Goal: Task Accomplishment & Management: Use online tool/utility

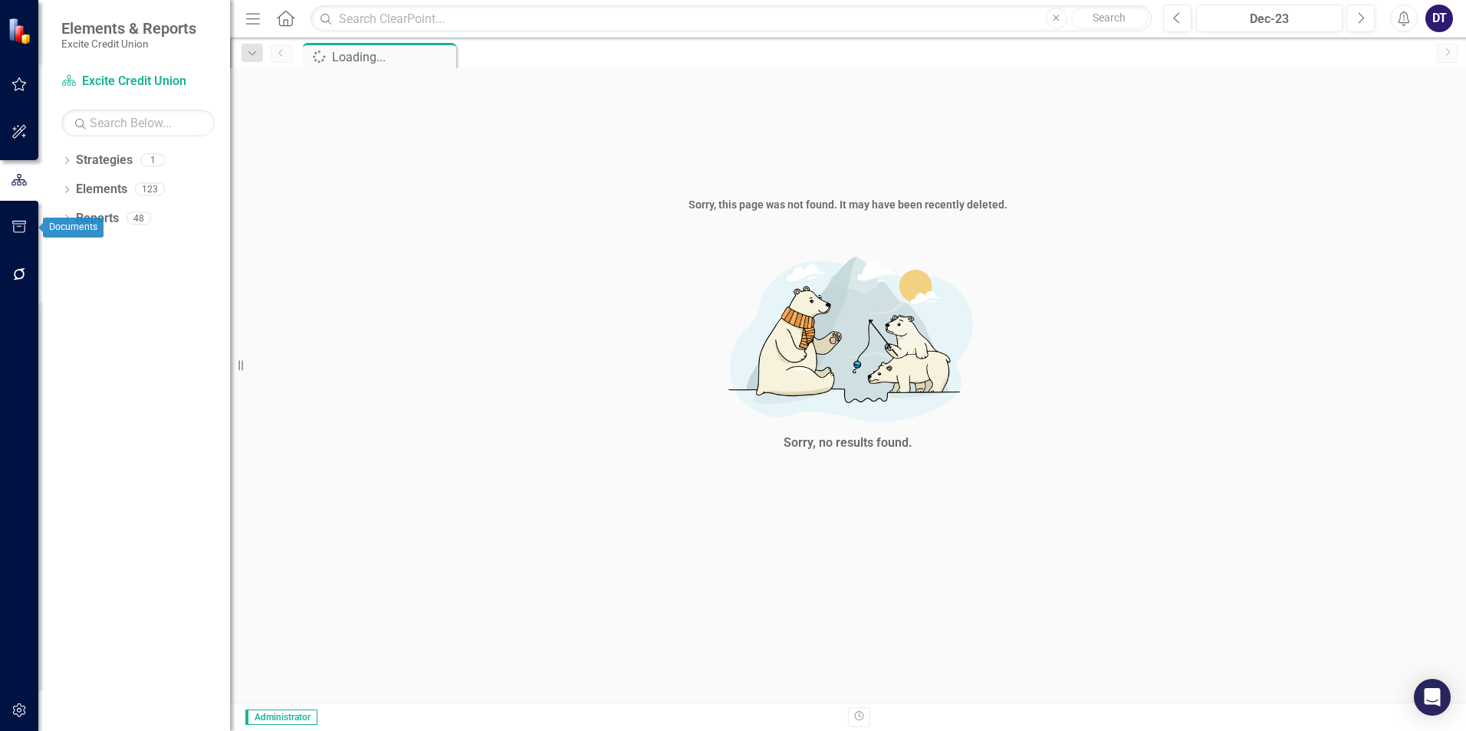
click at [12, 274] on icon "button" at bounding box center [20, 274] width 16 height 12
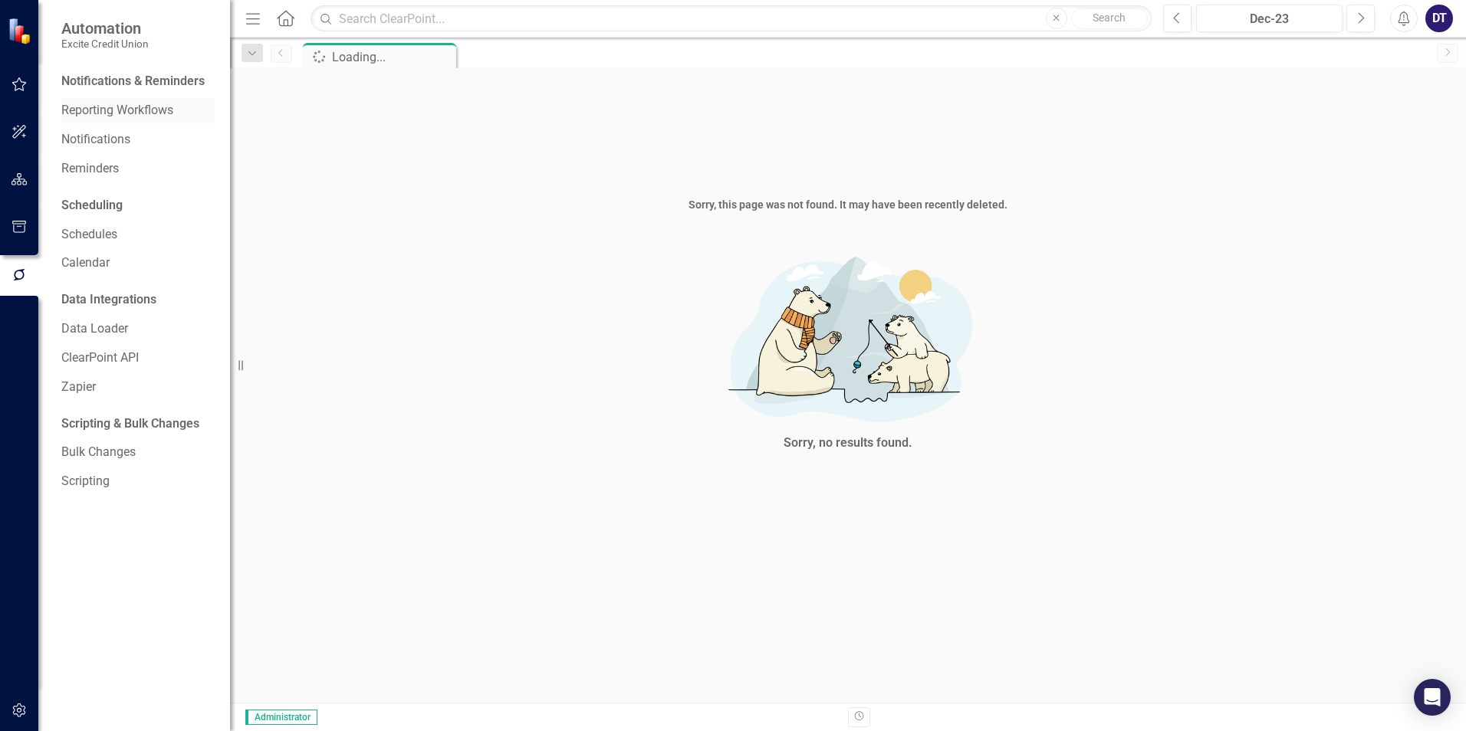
click at [102, 105] on link "Reporting Workflows" at bounding box center [137, 111] width 153 height 18
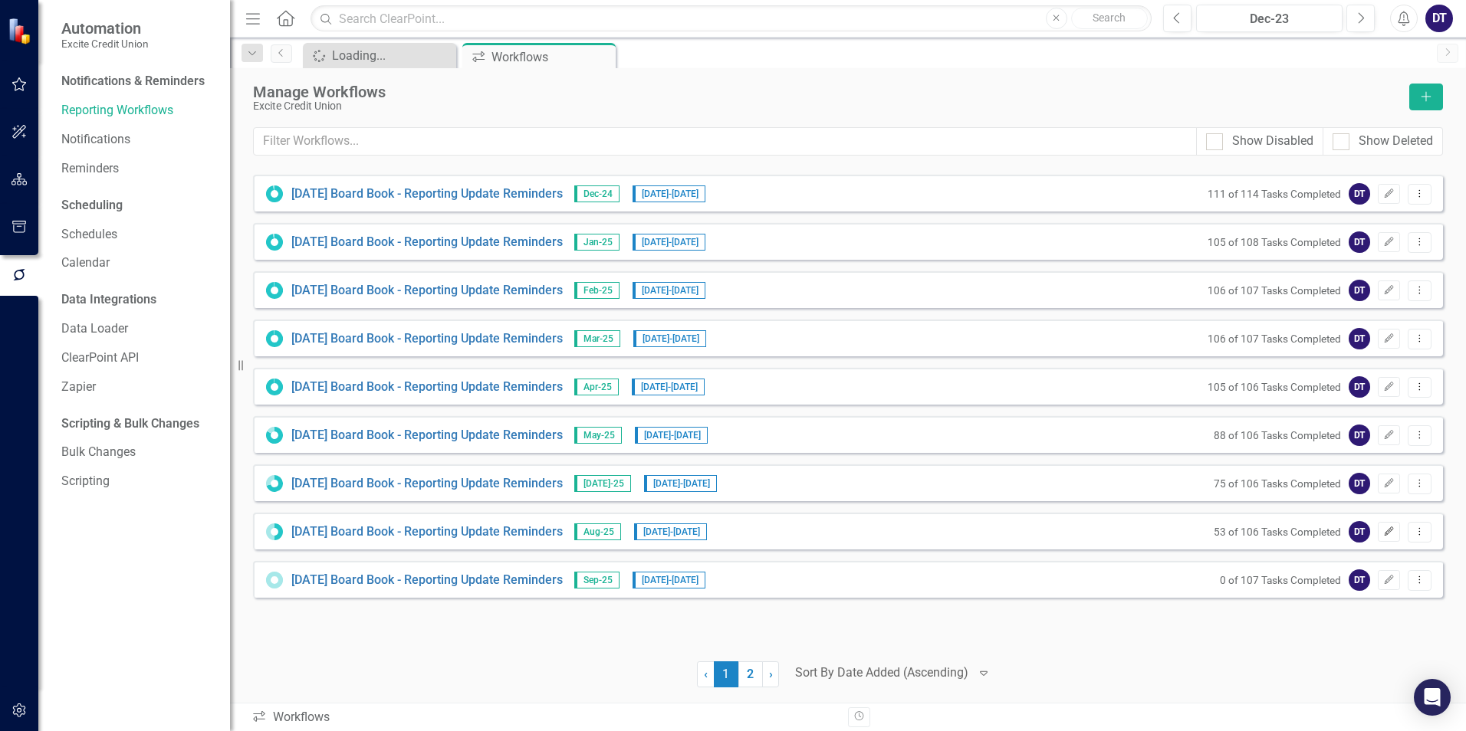
click at [1388, 530] on icon "Edit" at bounding box center [1389, 531] width 12 height 9
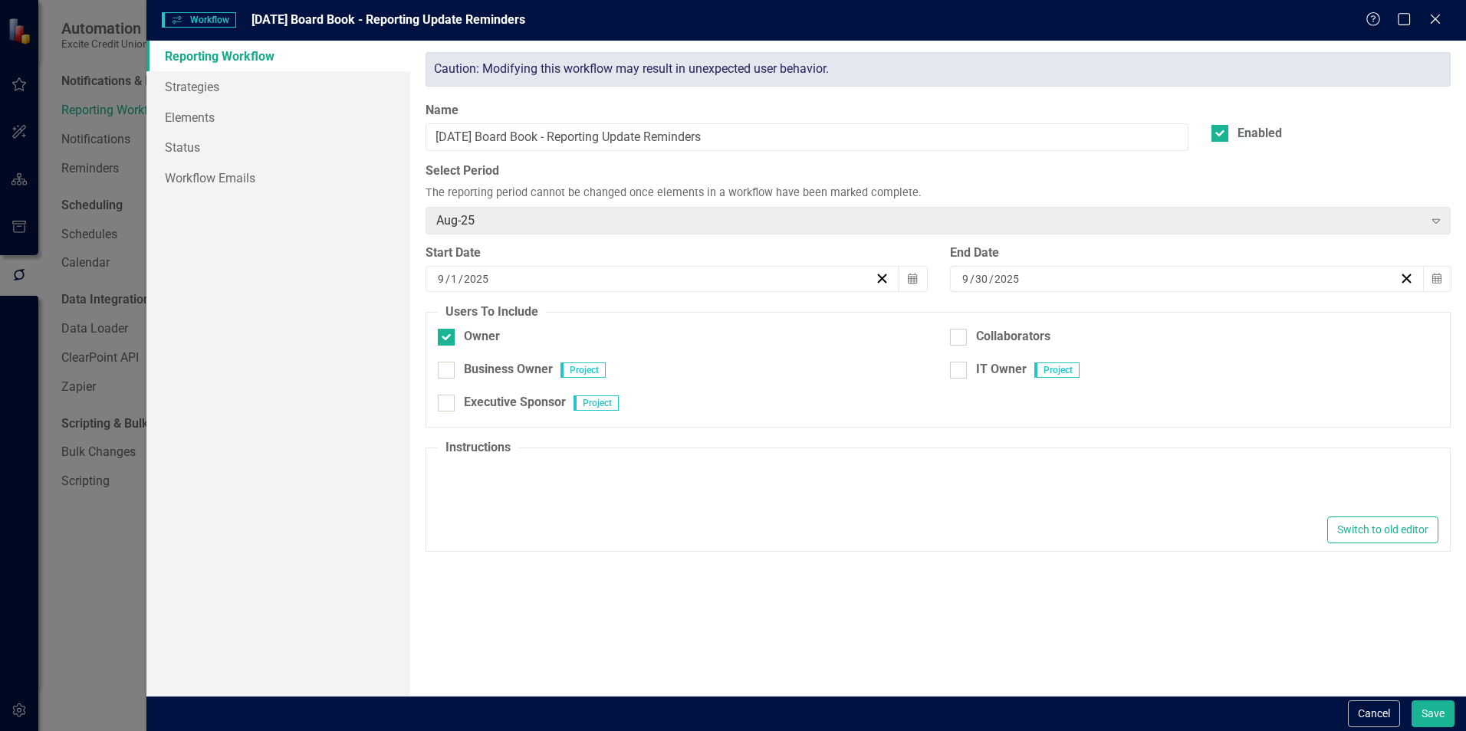
type textarea "<p>Hi Excite Team,</p> <p>Please make sure to update your sections for the Boar…"
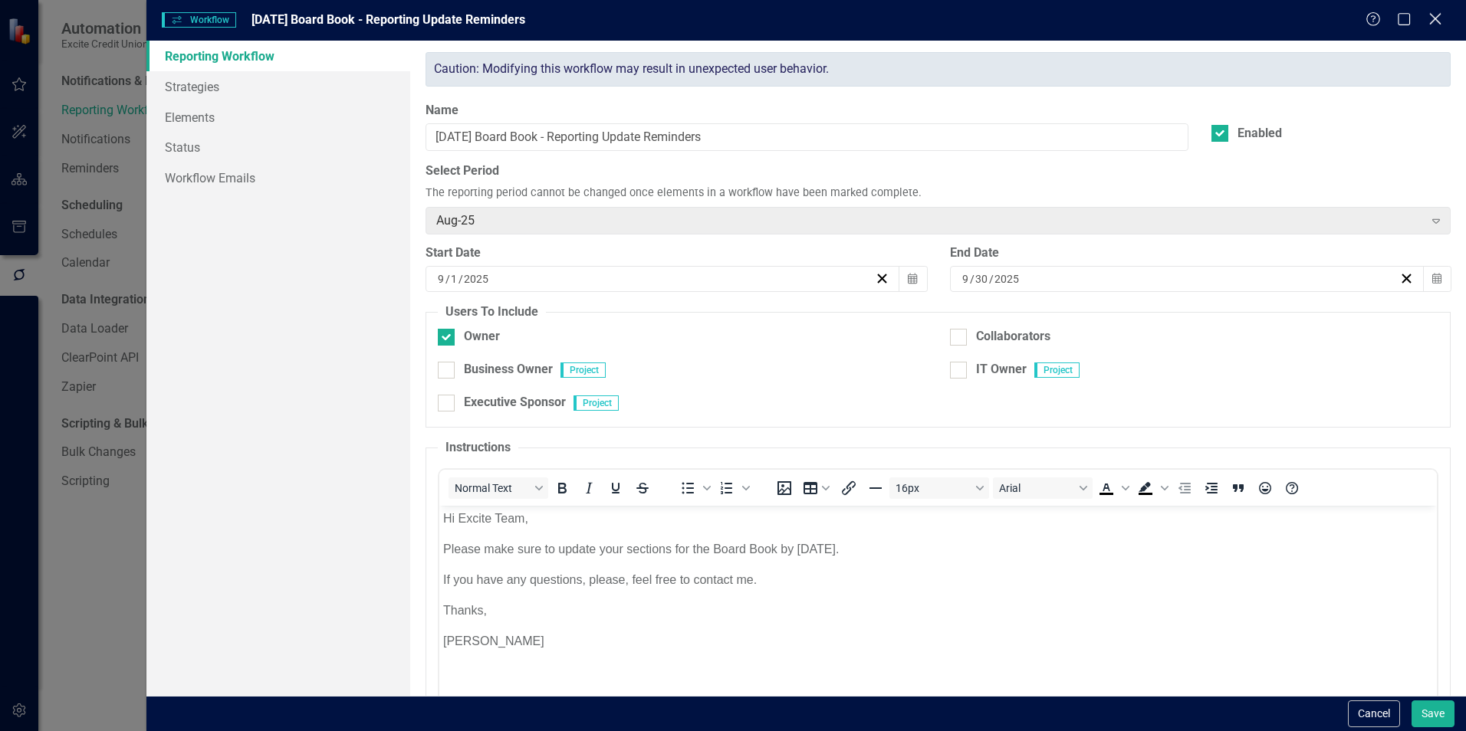
click at [1438, 17] on icon at bounding box center [1435, 19] width 12 height 12
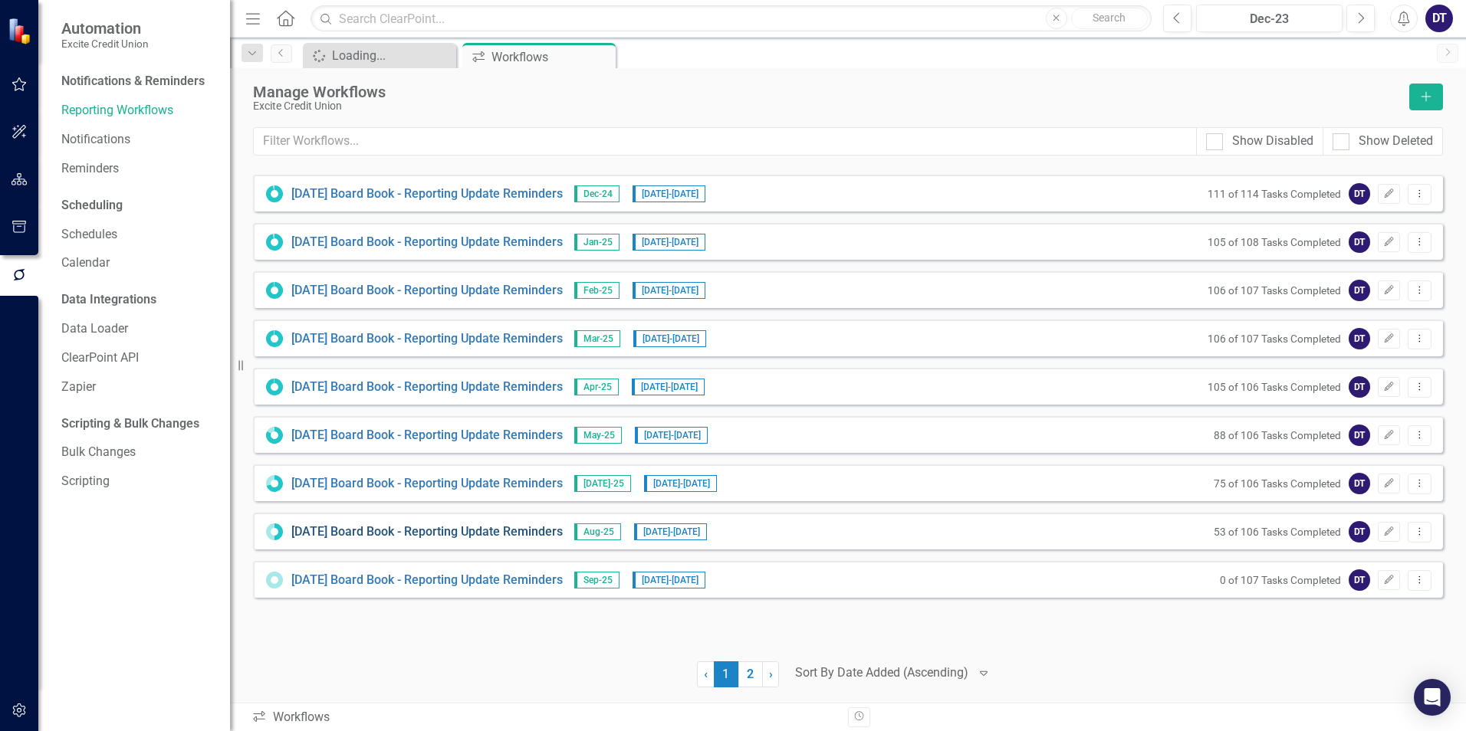
click at [312, 532] on link "[DATE] Board Book - Reporting Update Reminders" at bounding box center [426, 533] width 271 height 18
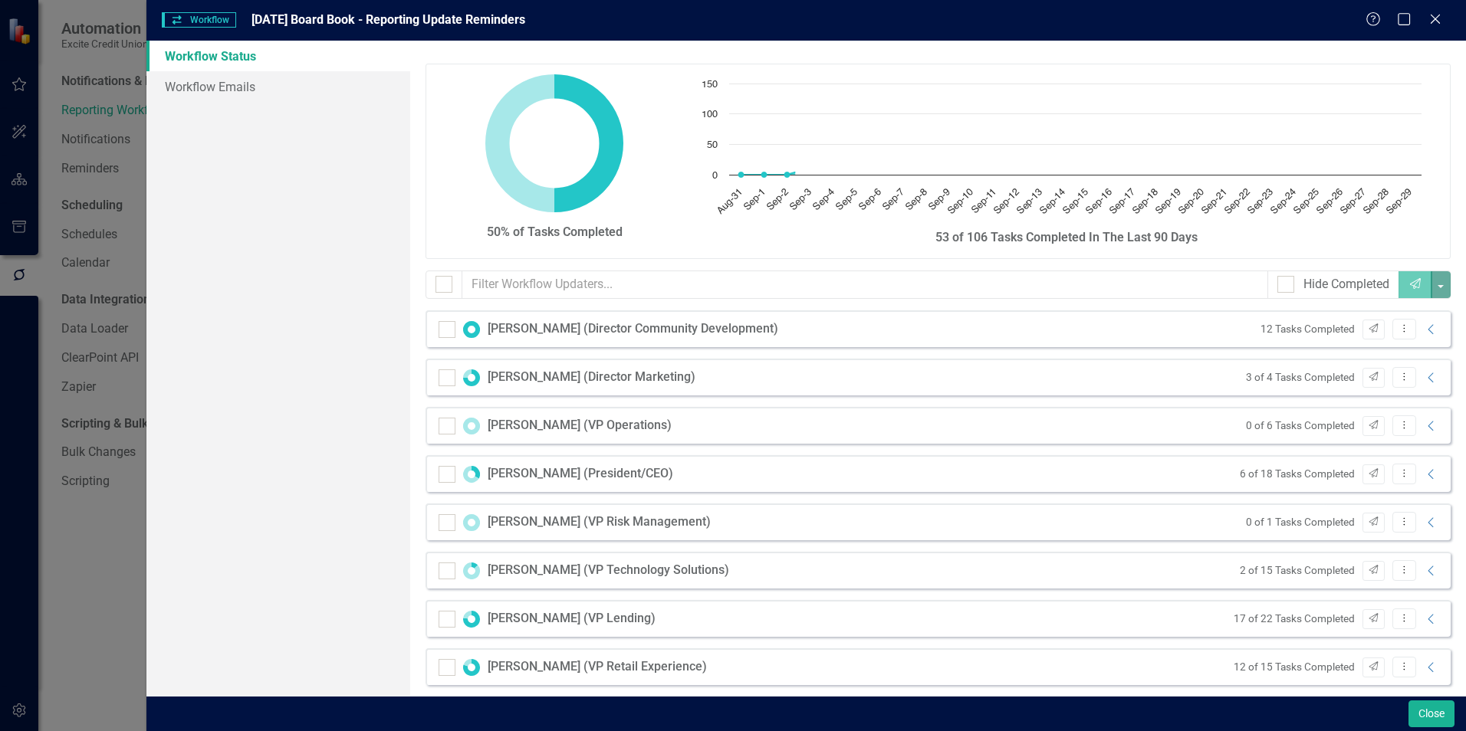
checkbox input "false"
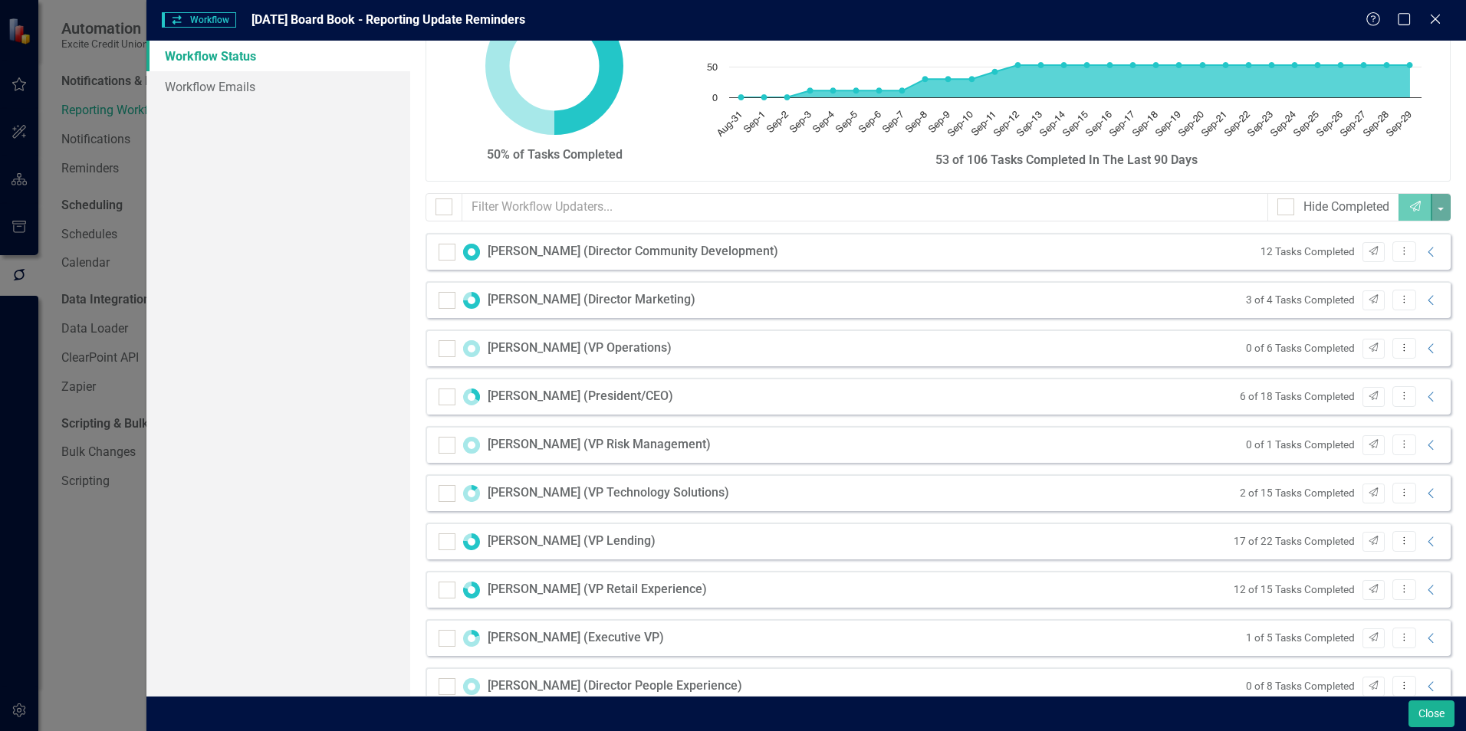
scroll to position [109, 0]
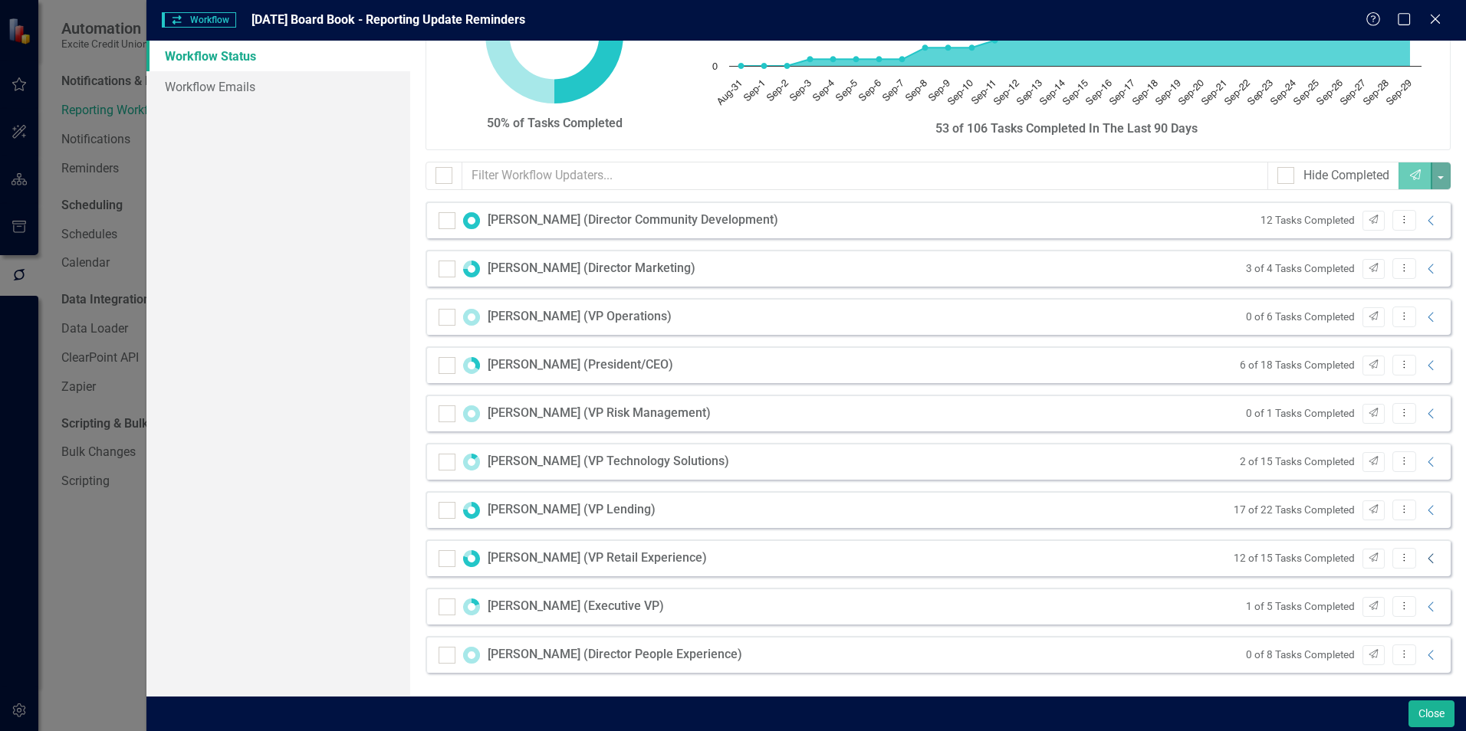
click at [1428, 558] on icon at bounding box center [1430, 559] width 5 height 10
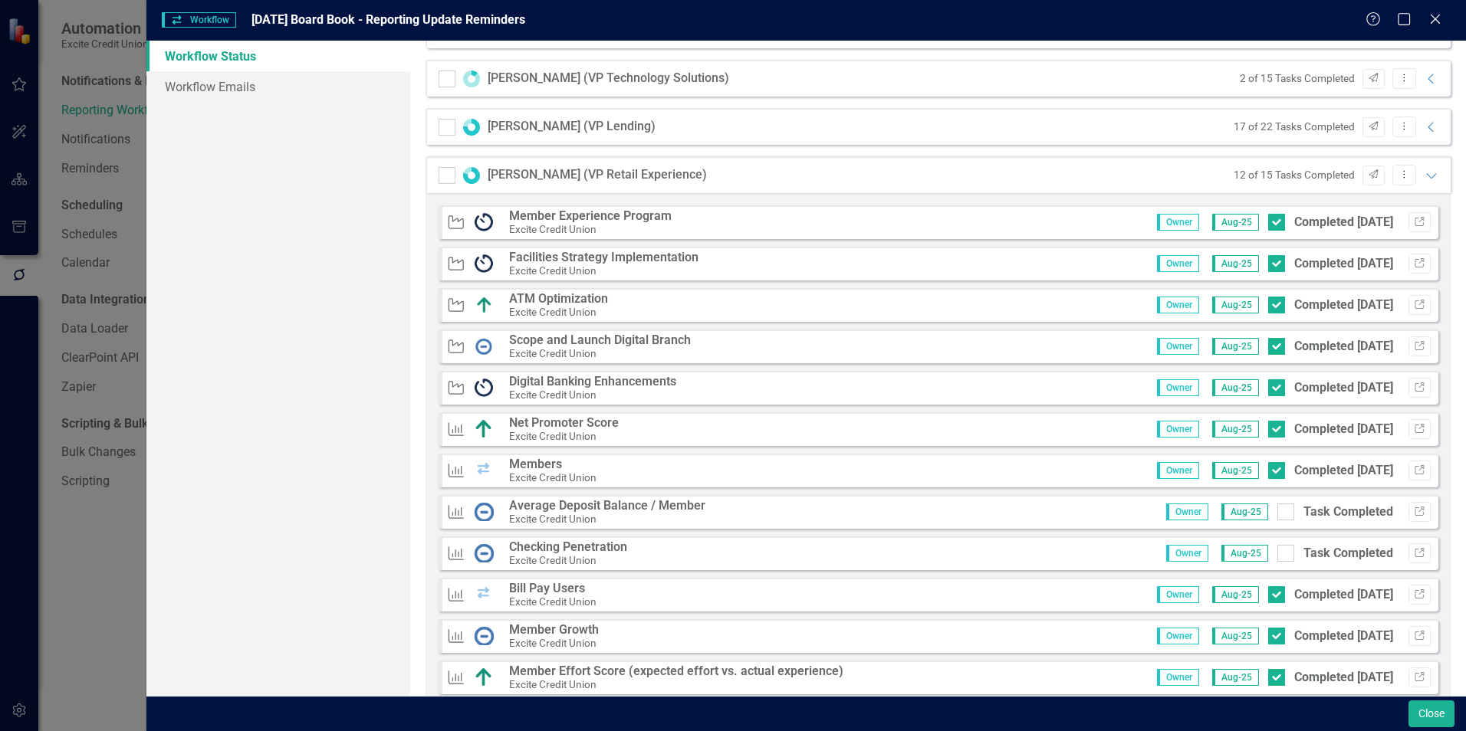
scroll to position [569, 0]
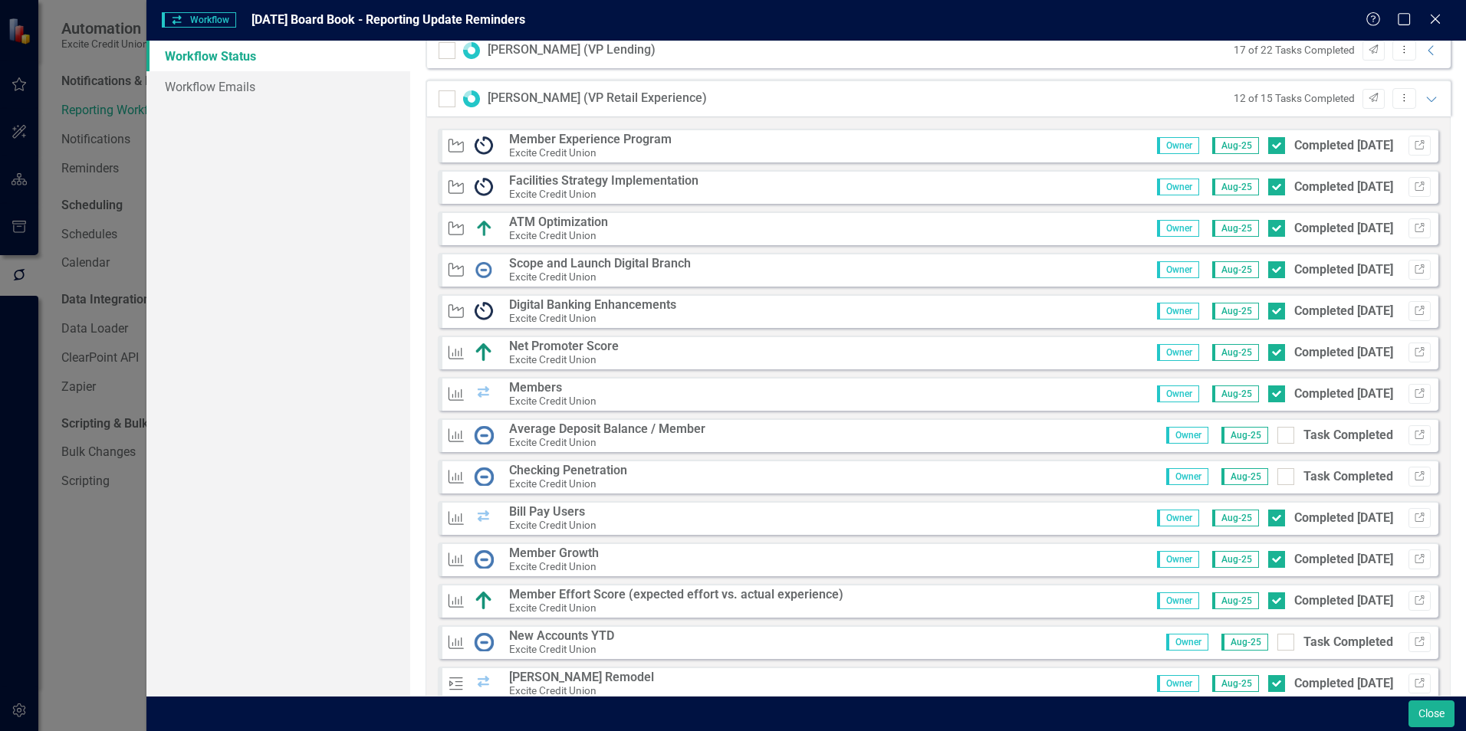
click at [561, 467] on strong "Checking Penetration" at bounding box center [568, 470] width 118 height 15
click at [1414, 475] on icon "Link" at bounding box center [1420, 476] width 12 height 9
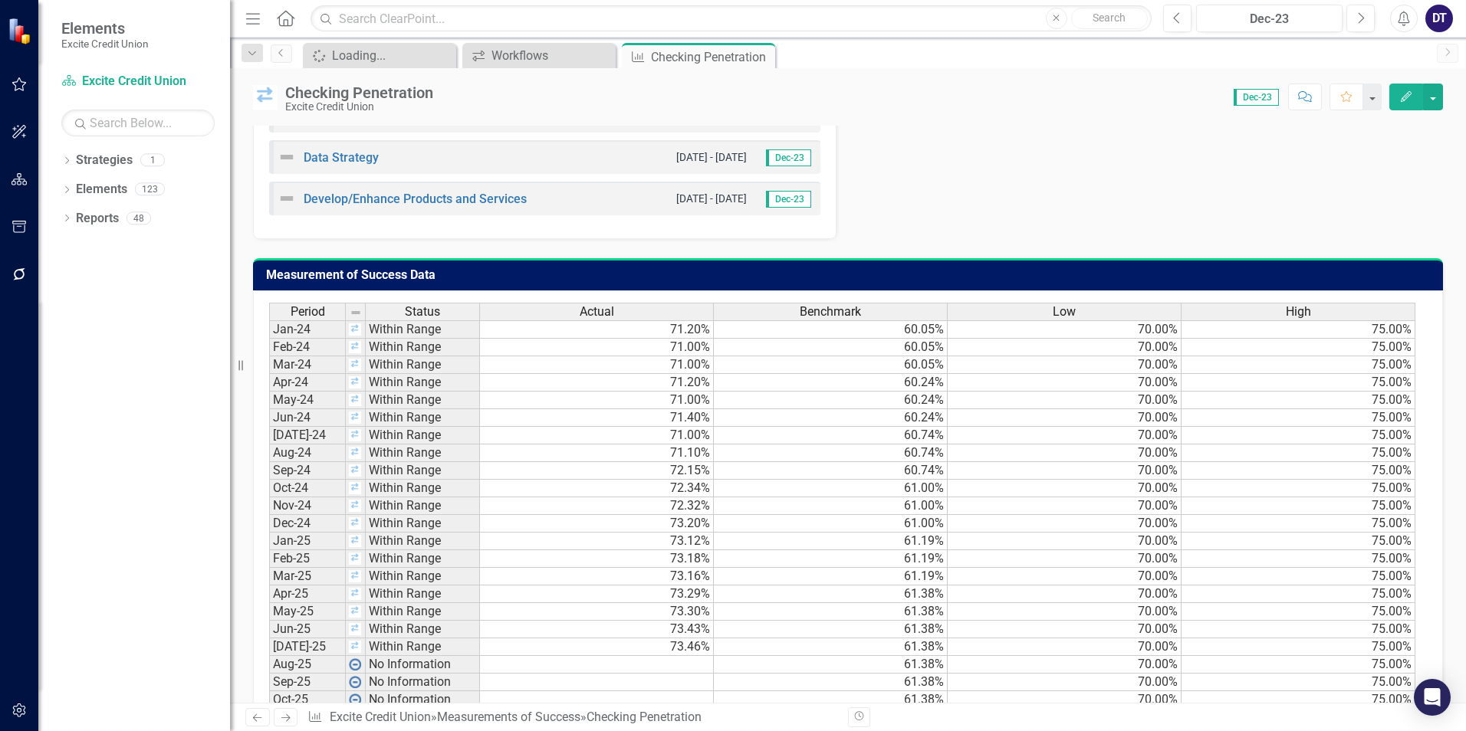
scroll to position [767, 0]
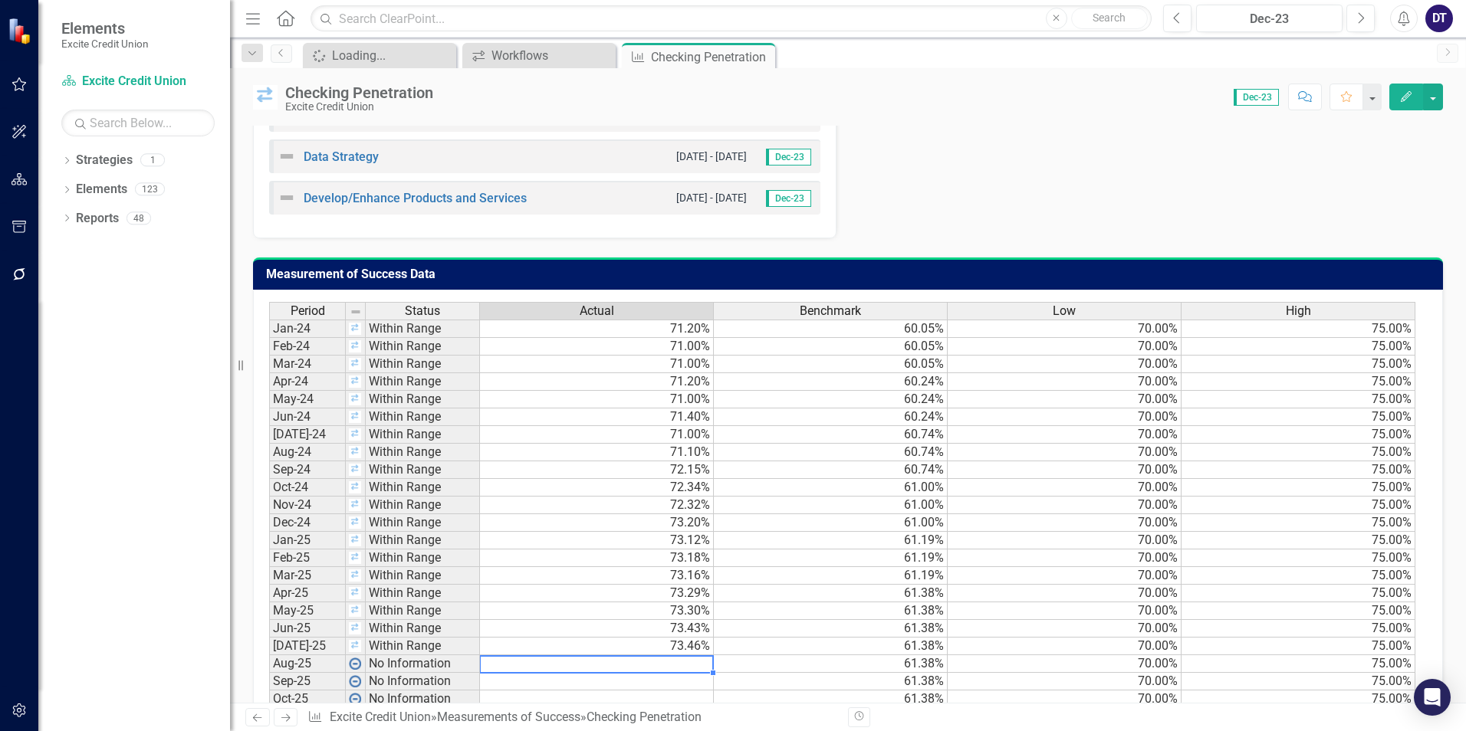
click at [669, 665] on td at bounding box center [597, 665] width 234 height 18
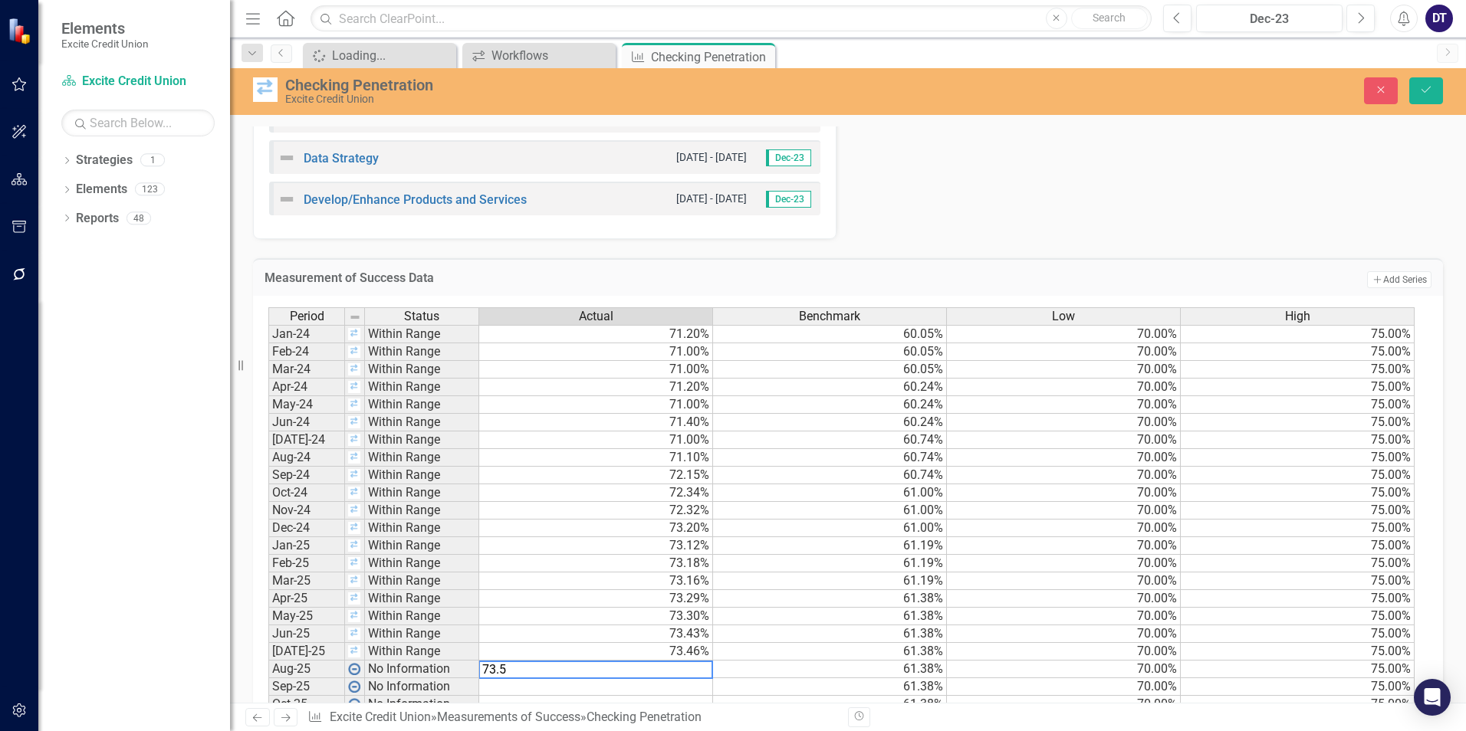
type textarea "73.57"
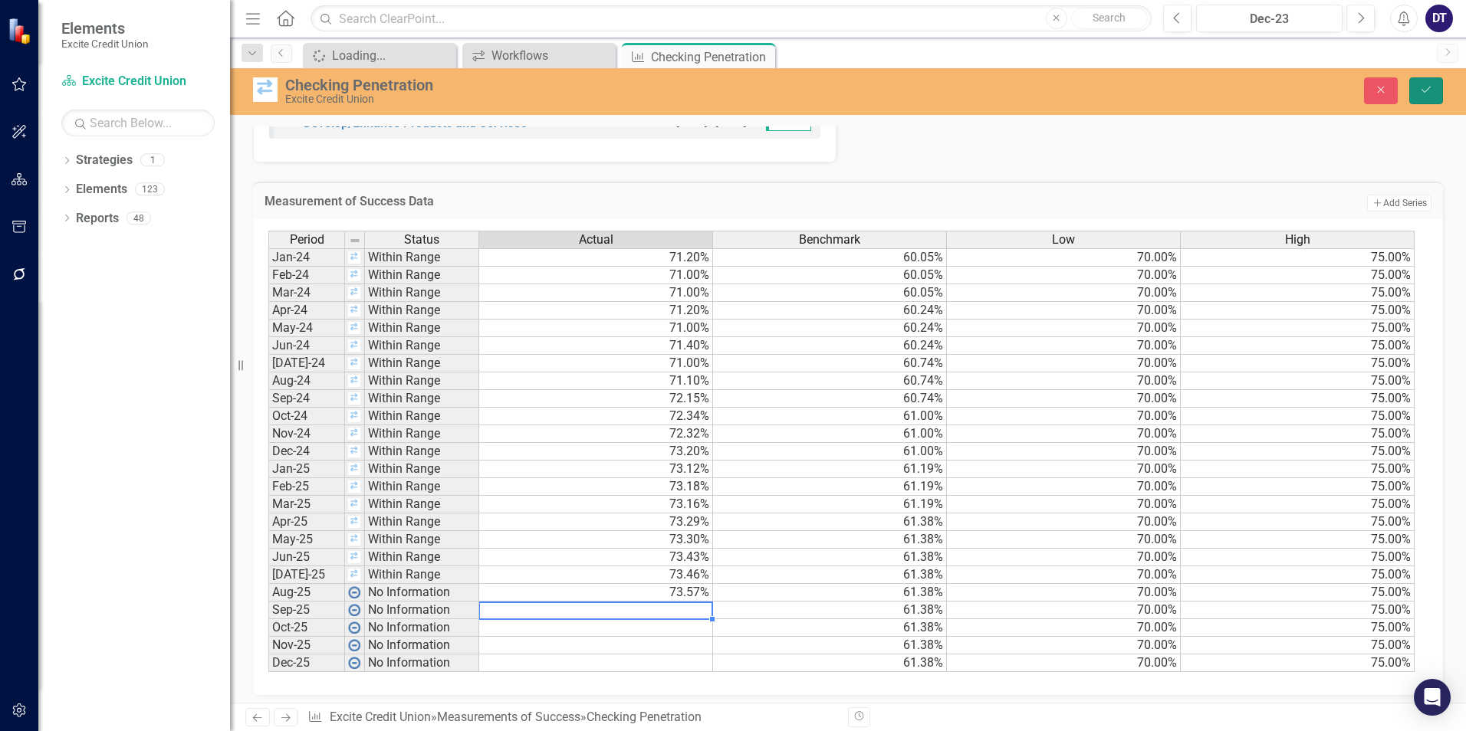
click at [1429, 97] on button "Save" at bounding box center [1426, 90] width 34 height 27
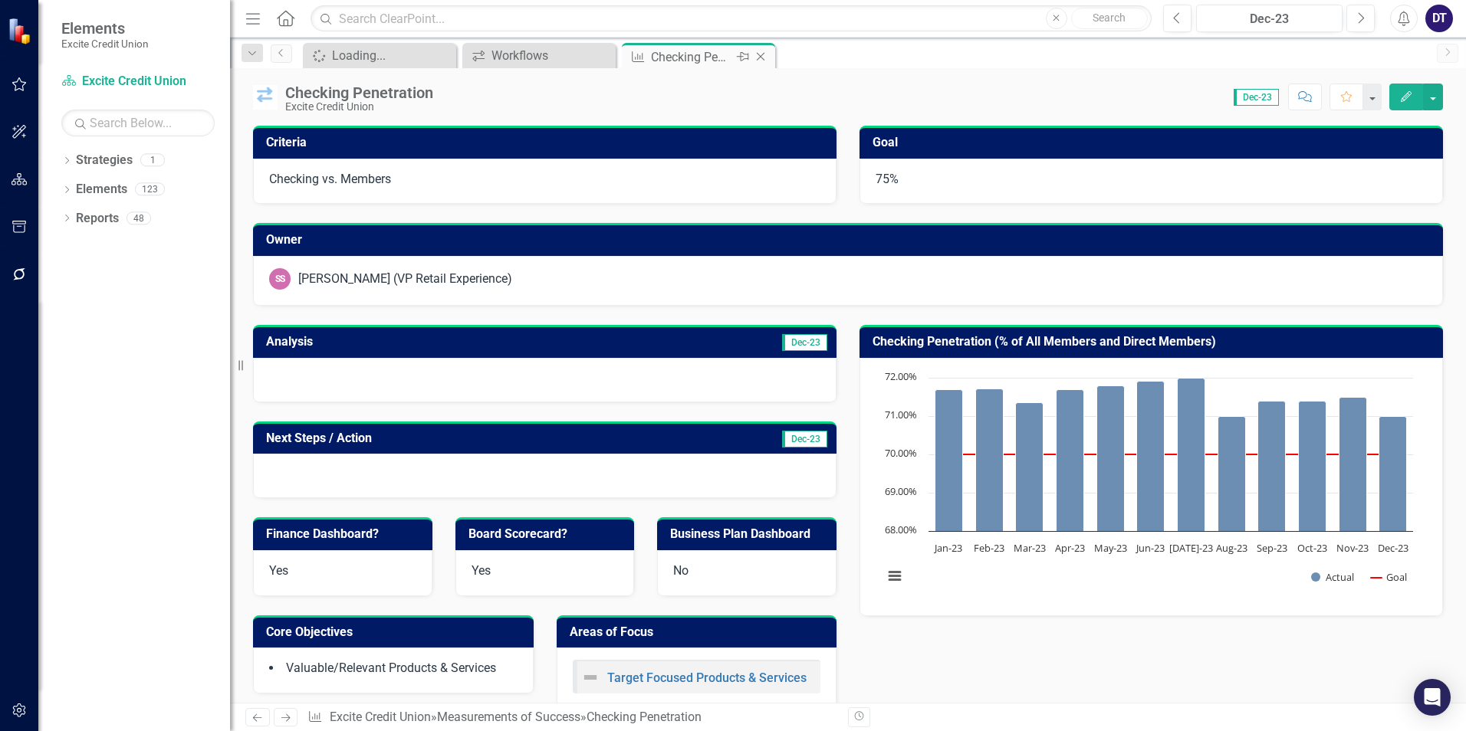
click at [764, 59] on icon "Close" at bounding box center [760, 57] width 15 height 12
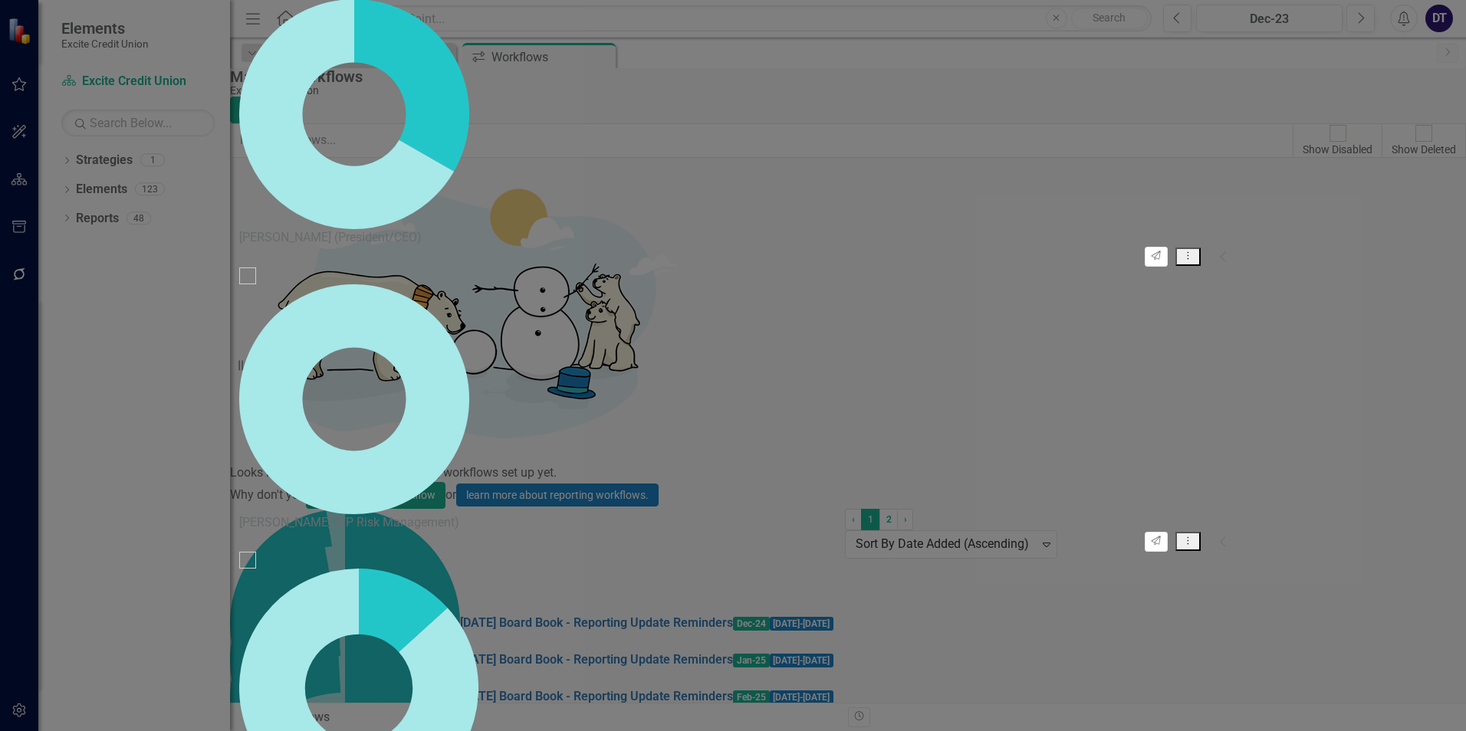
checkbox input "false"
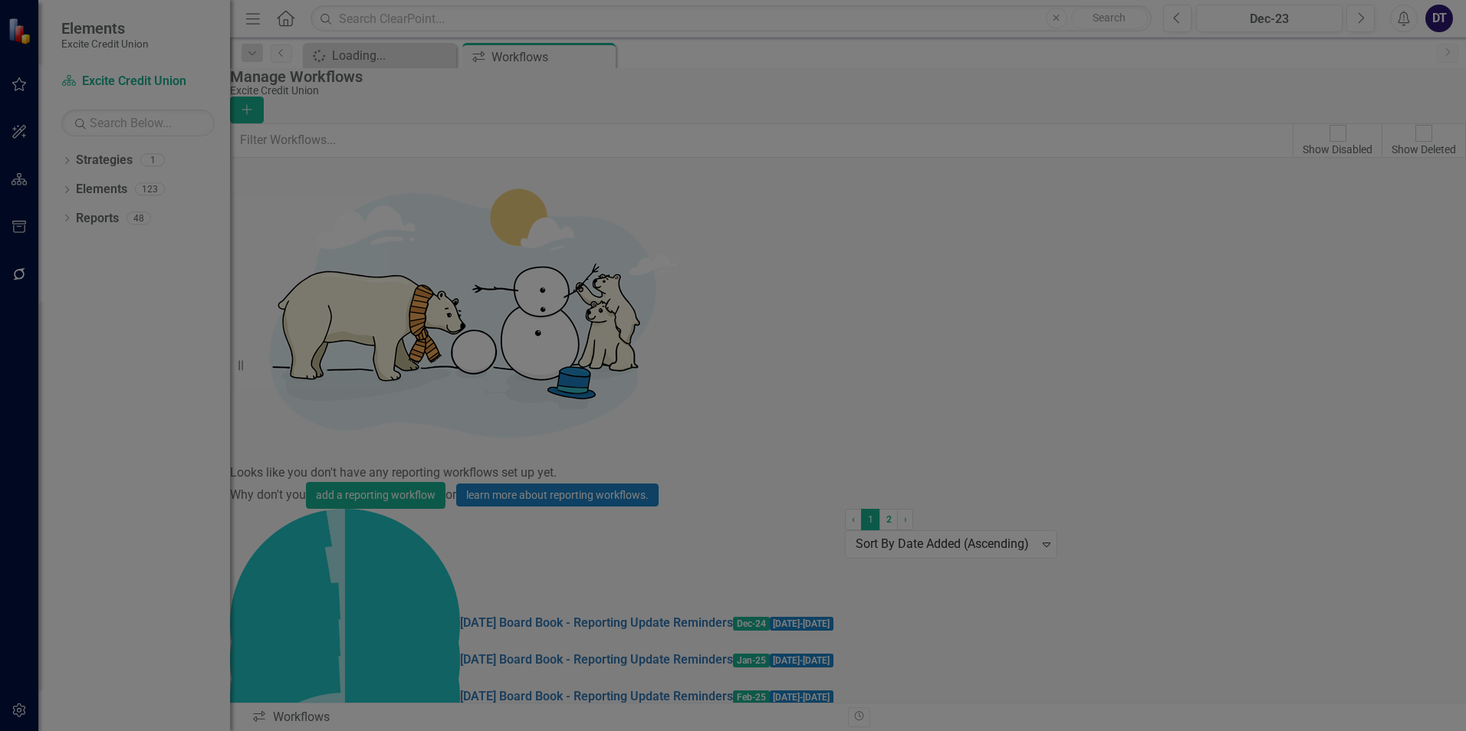
scroll to position [537, 0]
checkbox input "true"
